Goal: Task Accomplishment & Management: Manage account settings

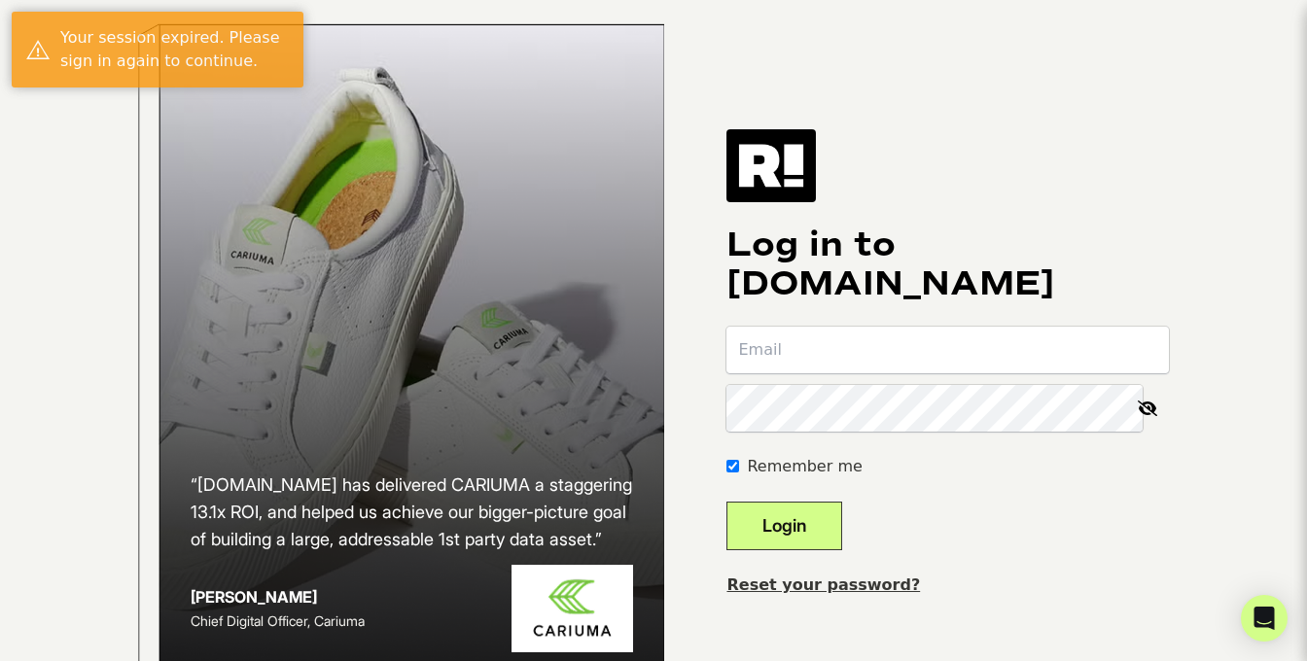
click at [812, 594] on link "Reset your password?" at bounding box center [824, 585] width 194 height 18
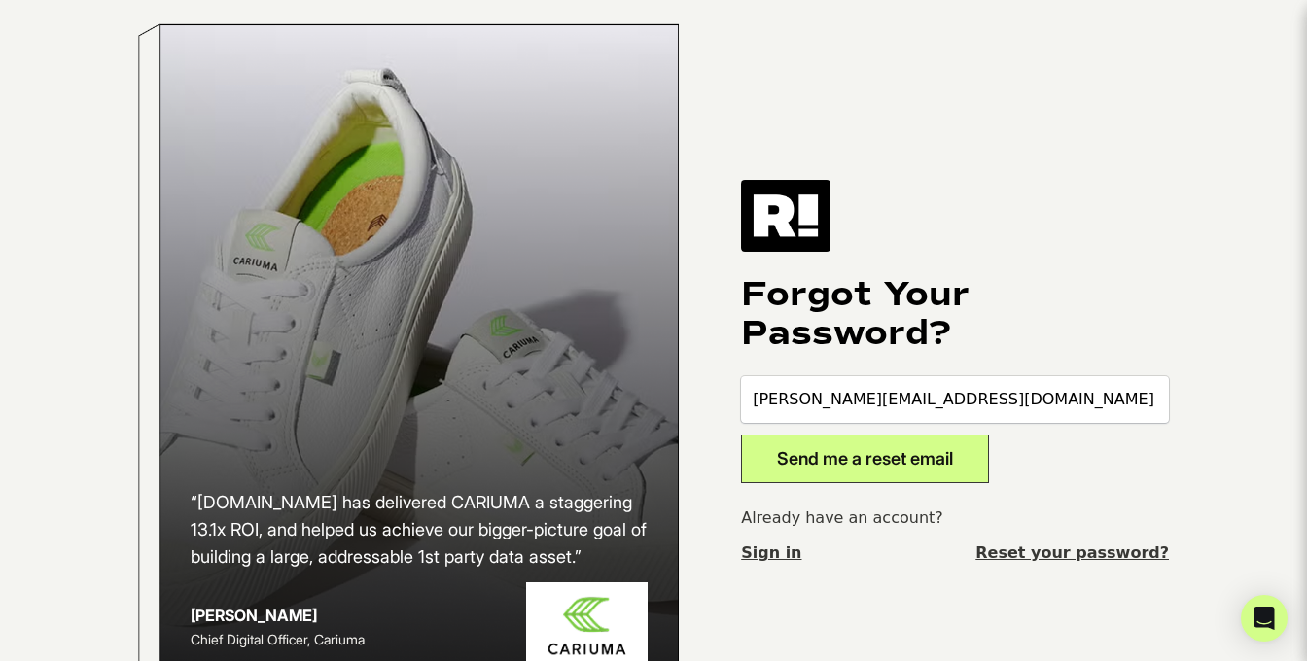
type input "david@getemails.com"
click at [857, 469] on button "Send me a reset email" at bounding box center [865, 459] width 248 height 49
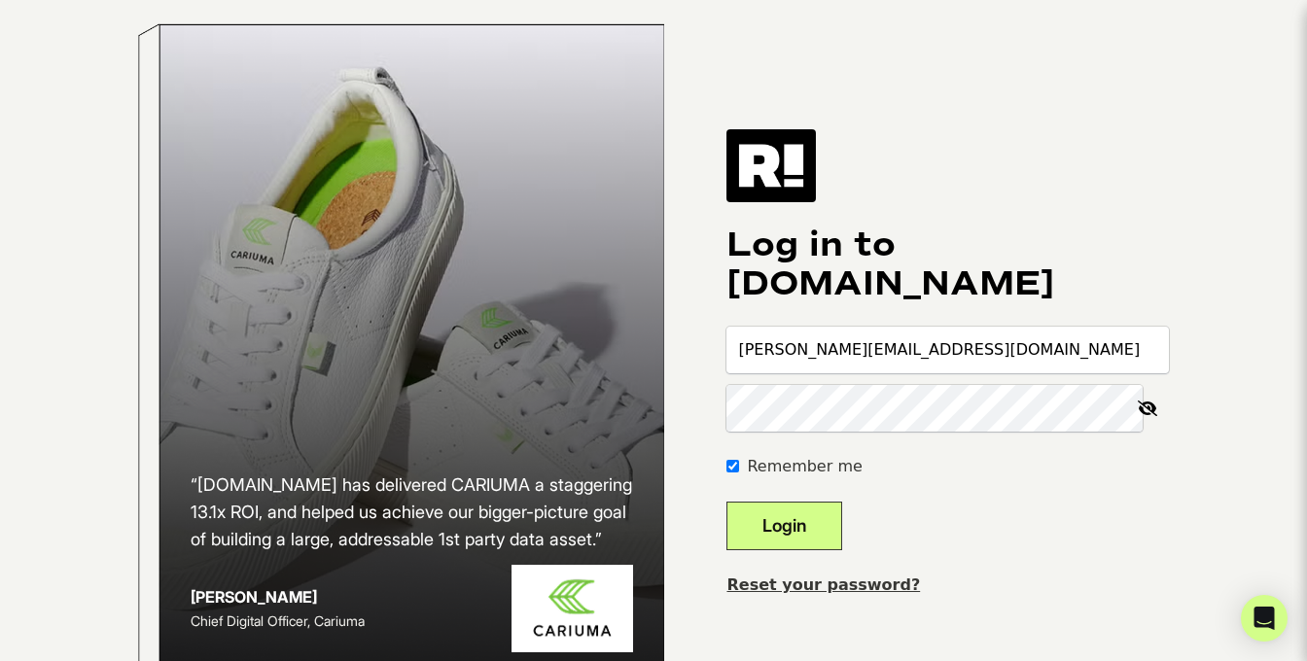
type input "[PERSON_NAME][EMAIL_ADDRESS][DOMAIN_NAME]"
click at [798, 550] on button "Login" at bounding box center [785, 526] width 116 height 49
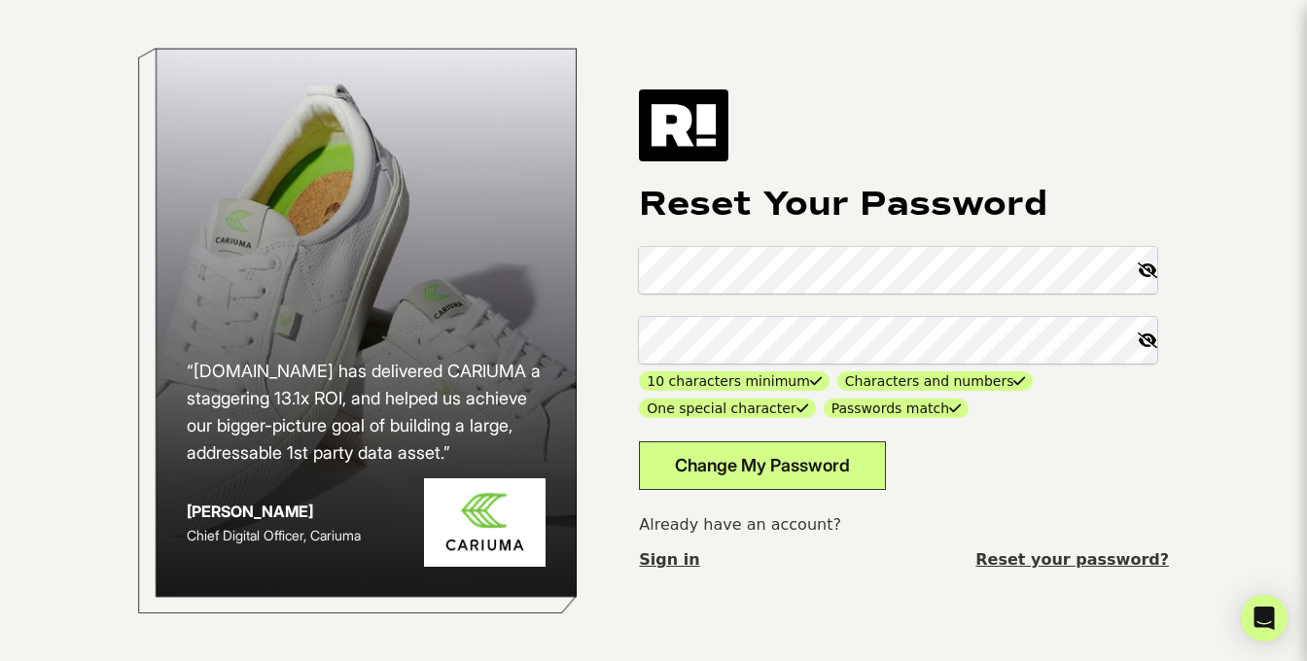
click at [1051, 485] on form "10 characters minimum Characters and numbers One special character Passwords ma…" at bounding box center [904, 368] width 530 height 243
click at [836, 464] on button "Change My Password" at bounding box center [762, 466] width 247 height 49
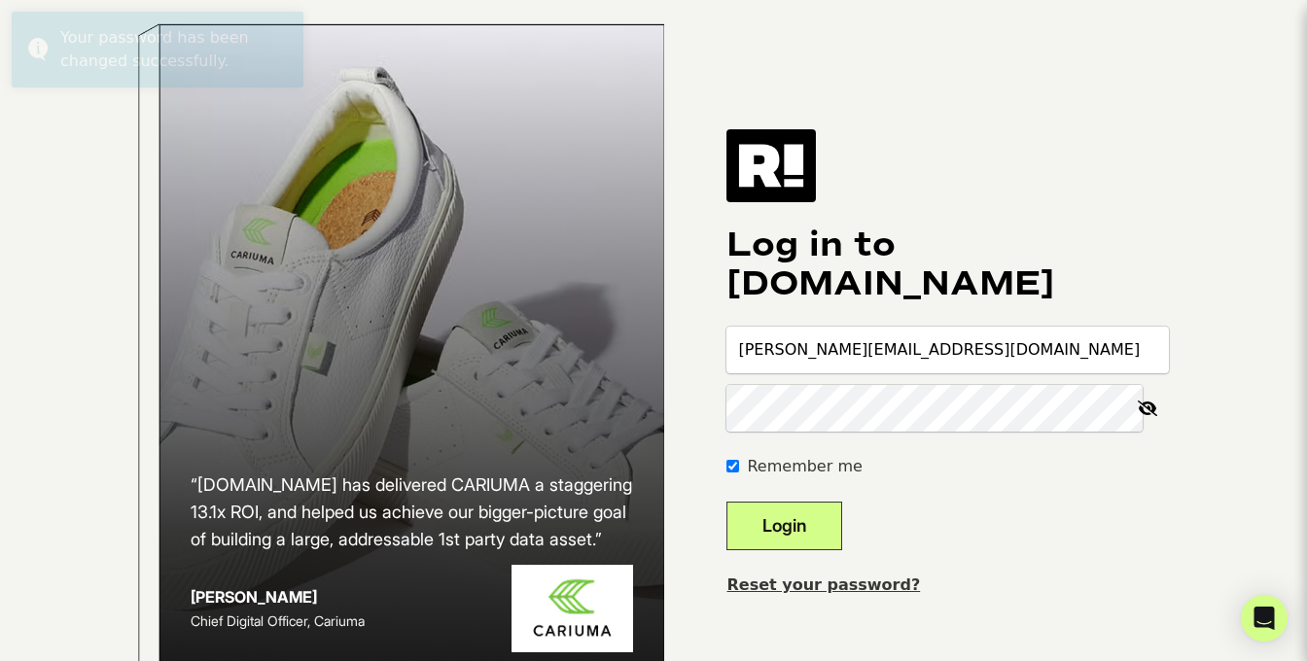
type input "[PERSON_NAME][EMAIL_ADDRESS][DOMAIN_NAME]"
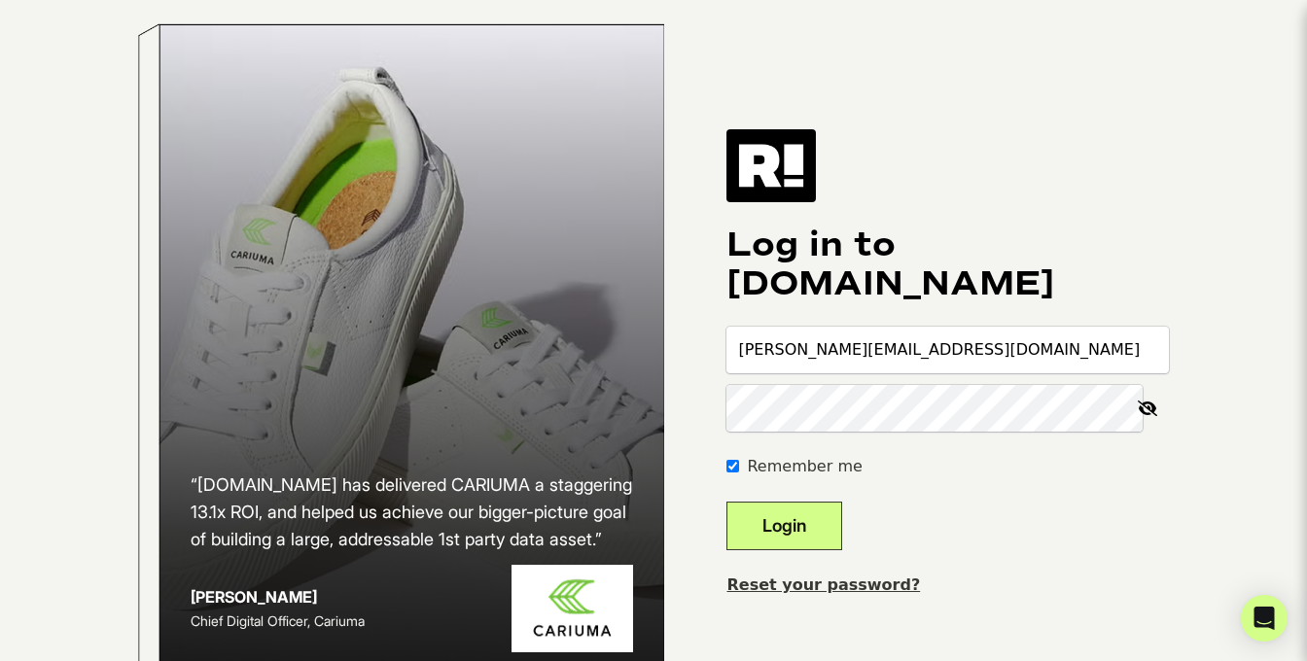
click at [800, 534] on button "Login" at bounding box center [785, 526] width 116 height 49
